Goal: Task Accomplishment & Management: Manage account settings

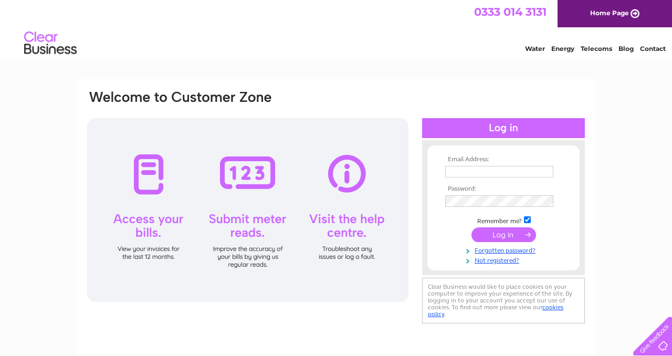
click at [481, 172] on input "text" at bounding box center [499, 172] width 108 height 12
type input "[EMAIL_ADDRESS][DOMAIN_NAME]"
click at [471, 228] on input "submit" at bounding box center [503, 235] width 65 height 15
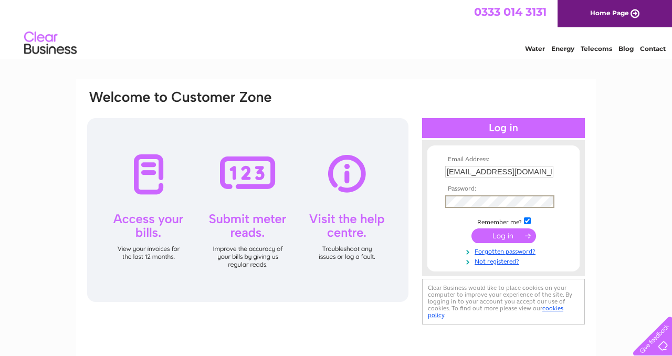
click at [498, 238] on input "submit" at bounding box center [503, 235] width 65 height 15
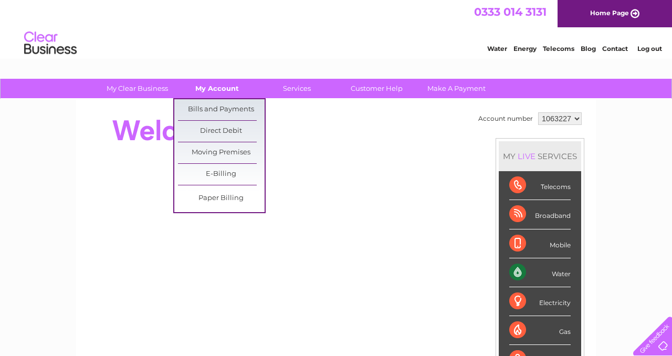
click at [213, 87] on link "My Account" at bounding box center [217, 88] width 87 height 19
click at [209, 110] on link "Bills and Payments" at bounding box center [221, 109] width 87 height 21
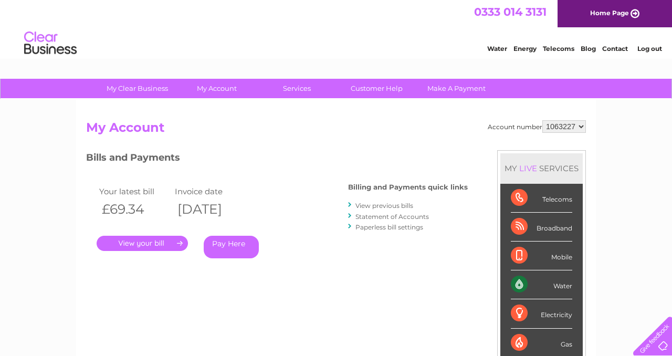
click at [139, 246] on link "." at bounding box center [142, 243] width 91 height 15
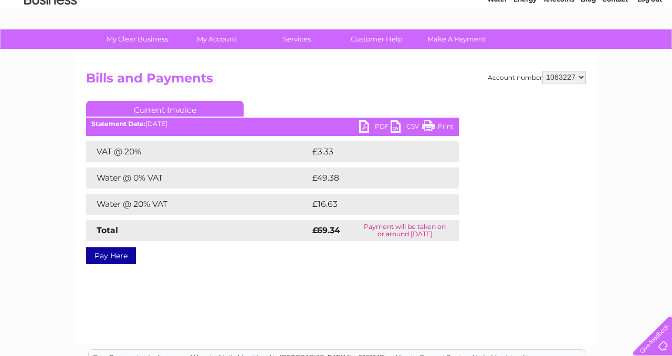
scroll to position [52, 0]
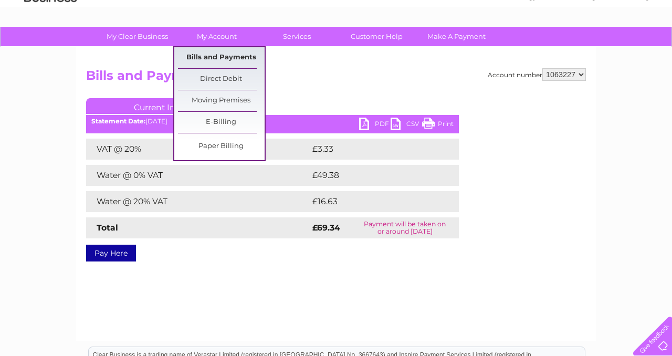
click at [208, 60] on link "Bills and Payments" at bounding box center [221, 57] width 87 height 21
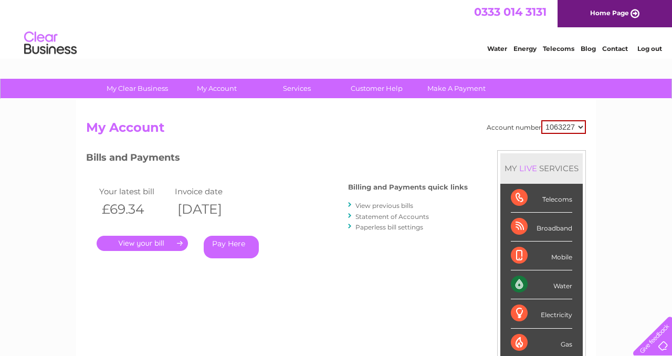
click at [369, 205] on link "View previous bills" at bounding box center [384, 206] width 58 height 8
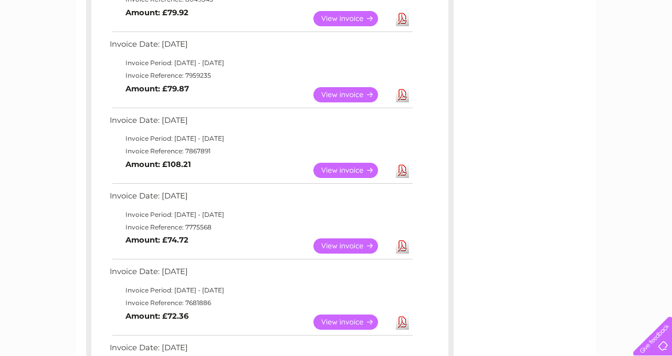
scroll to position [314, 0]
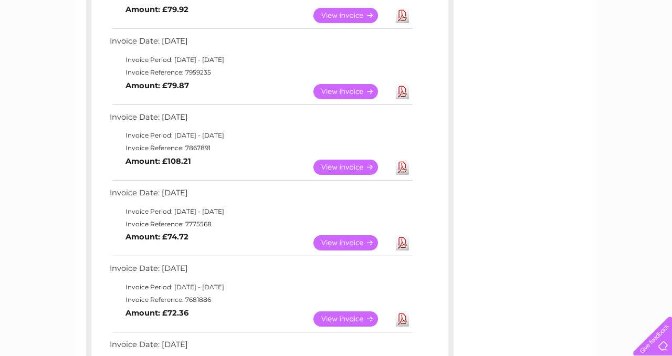
click at [345, 92] on link "View" at bounding box center [351, 91] width 77 height 15
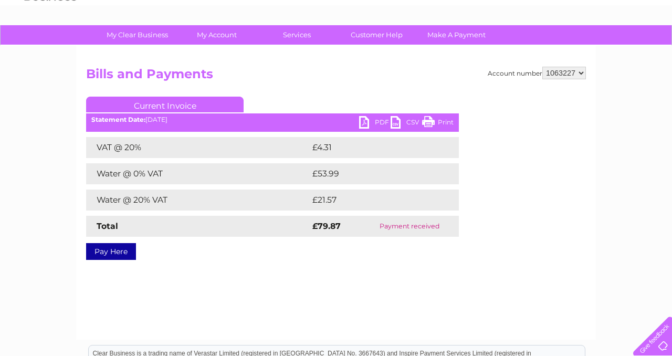
scroll to position [57, 0]
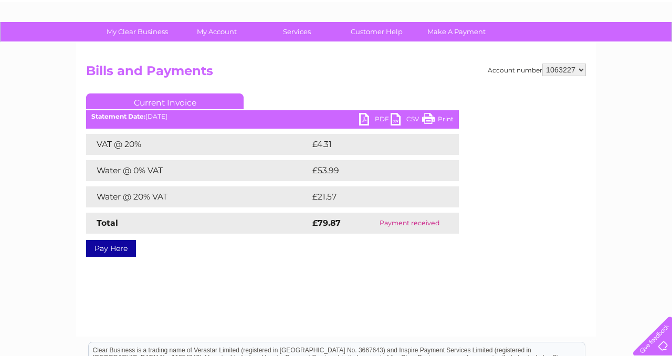
click at [372, 121] on link "PDF" at bounding box center [374, 120] width 31 height 15
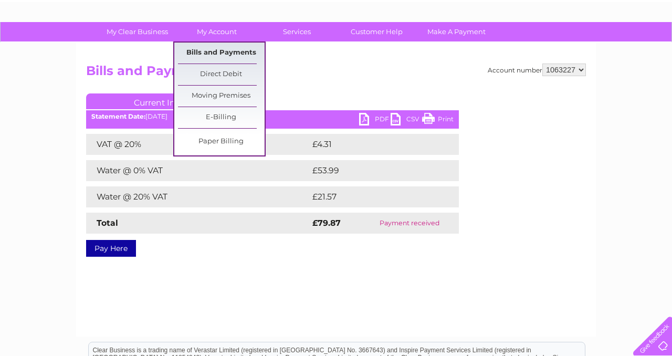
click at [207, 50] on link "Bills and Payments" at bounding box center [221, 53] width 87 height 21
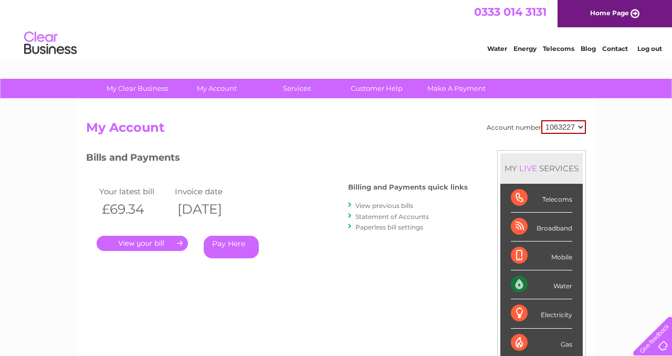
click at [376, 206] on link "View previous bills" at bounding box center [384, 206] width 58 height 8
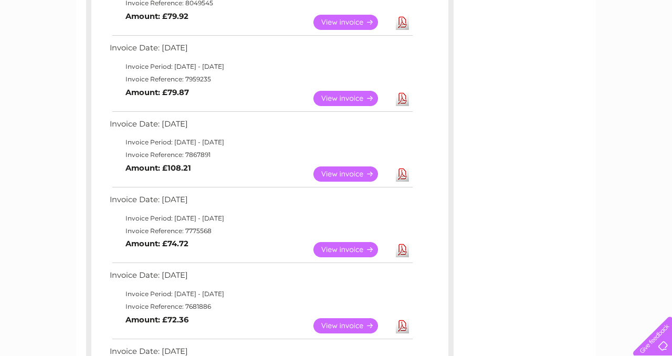
scroll to position [311, 0]
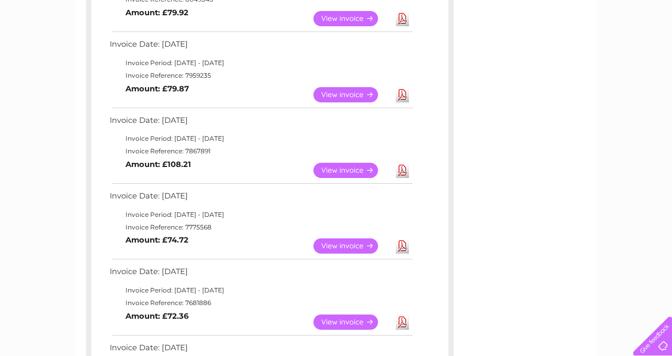
click at [340, 166] on link "View" at bounding box center [351, 170] width 77 height 15
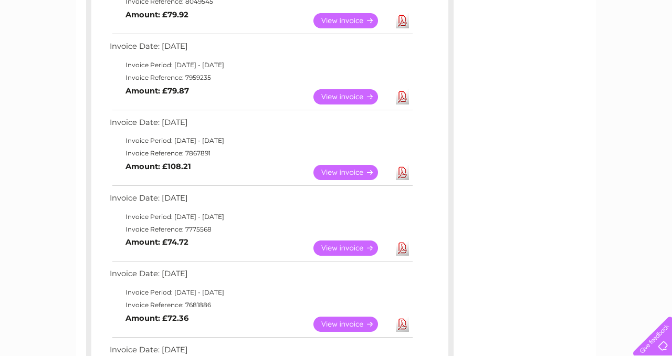
click at [339, 247] on link "View" at bounding box center [351, 247] width 77 height 15
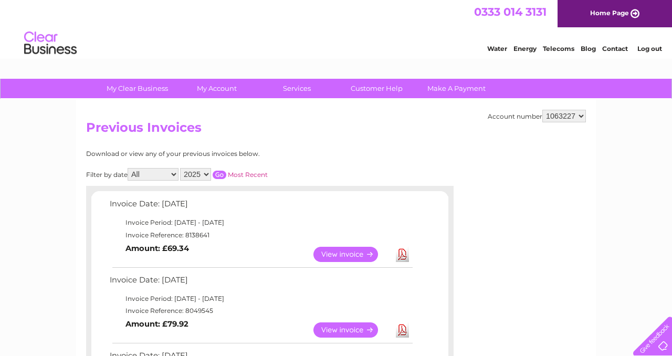
click at [649, 48] on link "Log out" at bounding box center [649, 49] width 25 height 8
